Goal: Check status: Check status

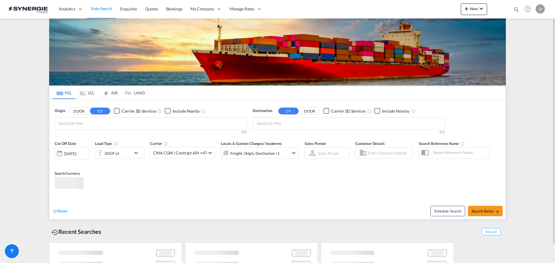
click at [515, 7] on md-icon "icon-magnify" at bounding box center [516, 9] width 6 height 6
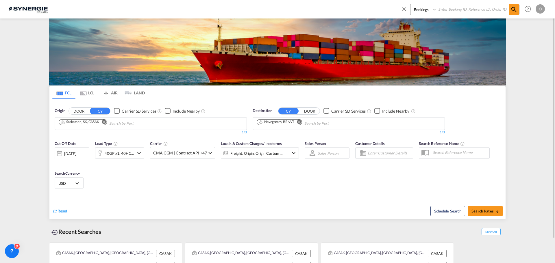
click at [419, 8] on select "Bookings Quotes Enquiries" at bounding box center [423, 9] width 27 height 10
select select "Quotes"
click at [410, 4] on select "Bookings Quotes Enquiries" at bounding box center [423, 9] width 27 height 10
click at [462, 8] on input at bounding box center [473, 9] width 72 height 10
paste input "SYC000015161"
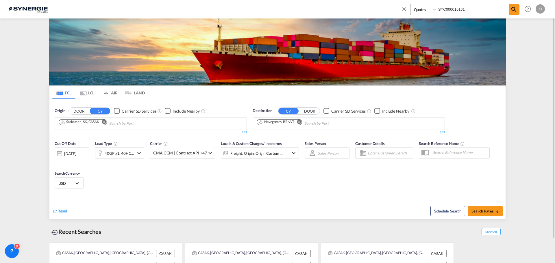
type input "SYC000015161"
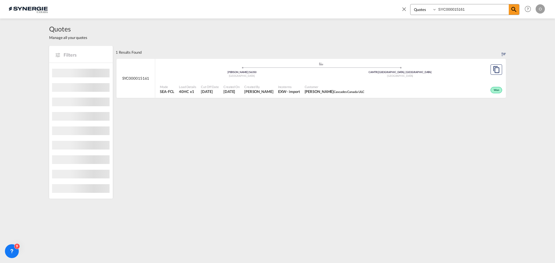
click at [322, 80] on div ".a{fill:#aaa8ad;} .a{fill:#aaa8ad;} [PERSON_NAME] | [GEOGRAPHIC_DATA] | [GEOGRA…" at bounding box center [321, 71] width 322 height 19
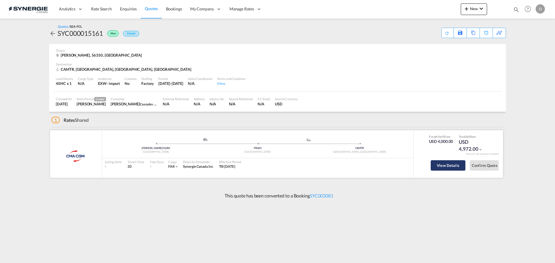
click at [451, 165] on button "View Details" at bounding box center [448, 165] width 35 height 10
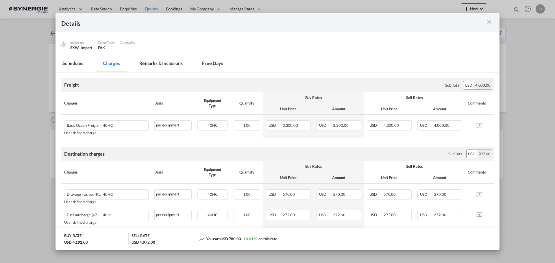
scroll to position [62, 0]
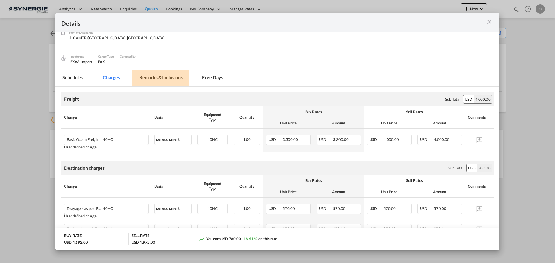
drag, startPoint x: 163, startPoint y: 79, endPoint x: 182, endPoint y: 117, distance: 42.0
click at [163, 79] on md-tab-item "Remarks & Inclusions" at bounding box center [160, 79] width 57 height 16
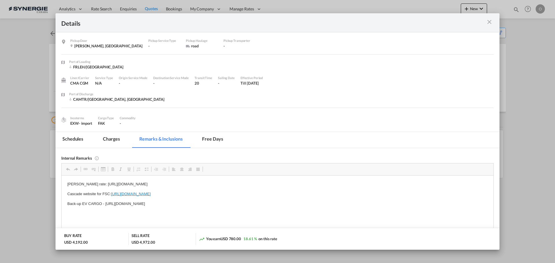
scroll to position [0, 0]
drag, startPoint x: 244, startPoint y: 203, endPoint x: 106, endPoint y: 204, distance: 137.6
drag, startPoint x: 105, startPoint y: 204, endPoint x: 248, endPoint y: 208, distance: 142.8
click at [248, 208] on body "Michael duff rate: https://app.frontapp.com/open/cnv_la2fk9b?key=DGI8UVr78xG9lD…" at bounding box center [277, 198] width 420 height 35
copy p "Back-up EV CARGO -"
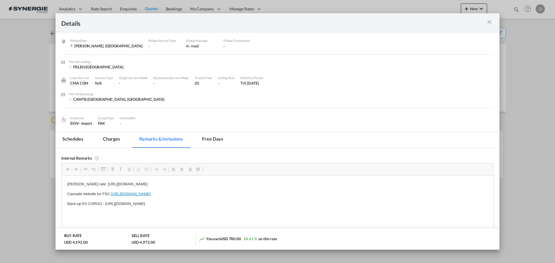
click at [112, 140] on md-tab-item "Charges" at bounding box center [111, 140] width 31 height 16
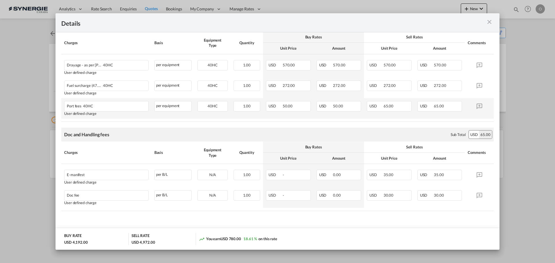
scroll to position [206, 0]
